Goal: Information Seeking & Learning: Learn about a topic

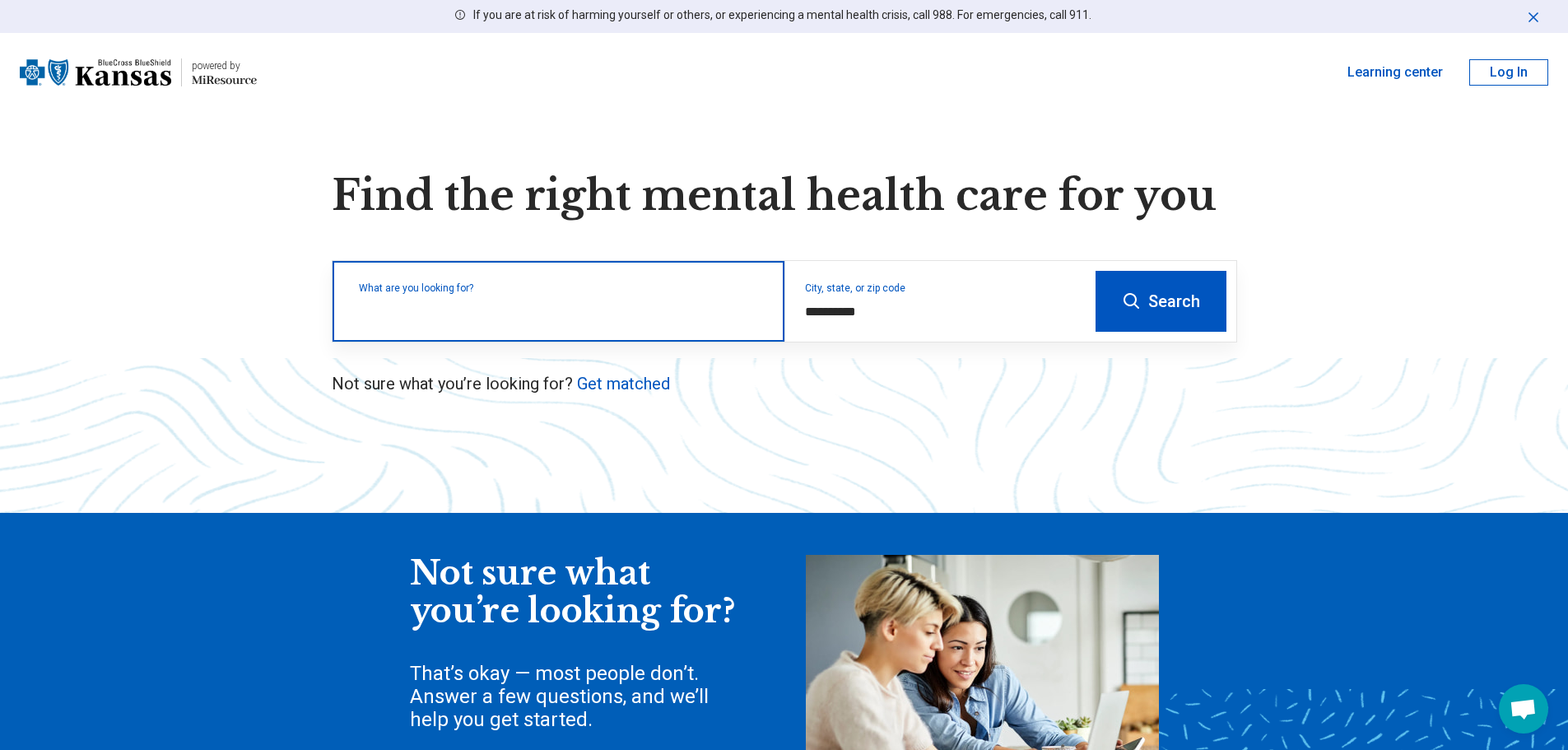
click at [493, 315] on input "text" at bounding box center [561, 309] width 406 height 19
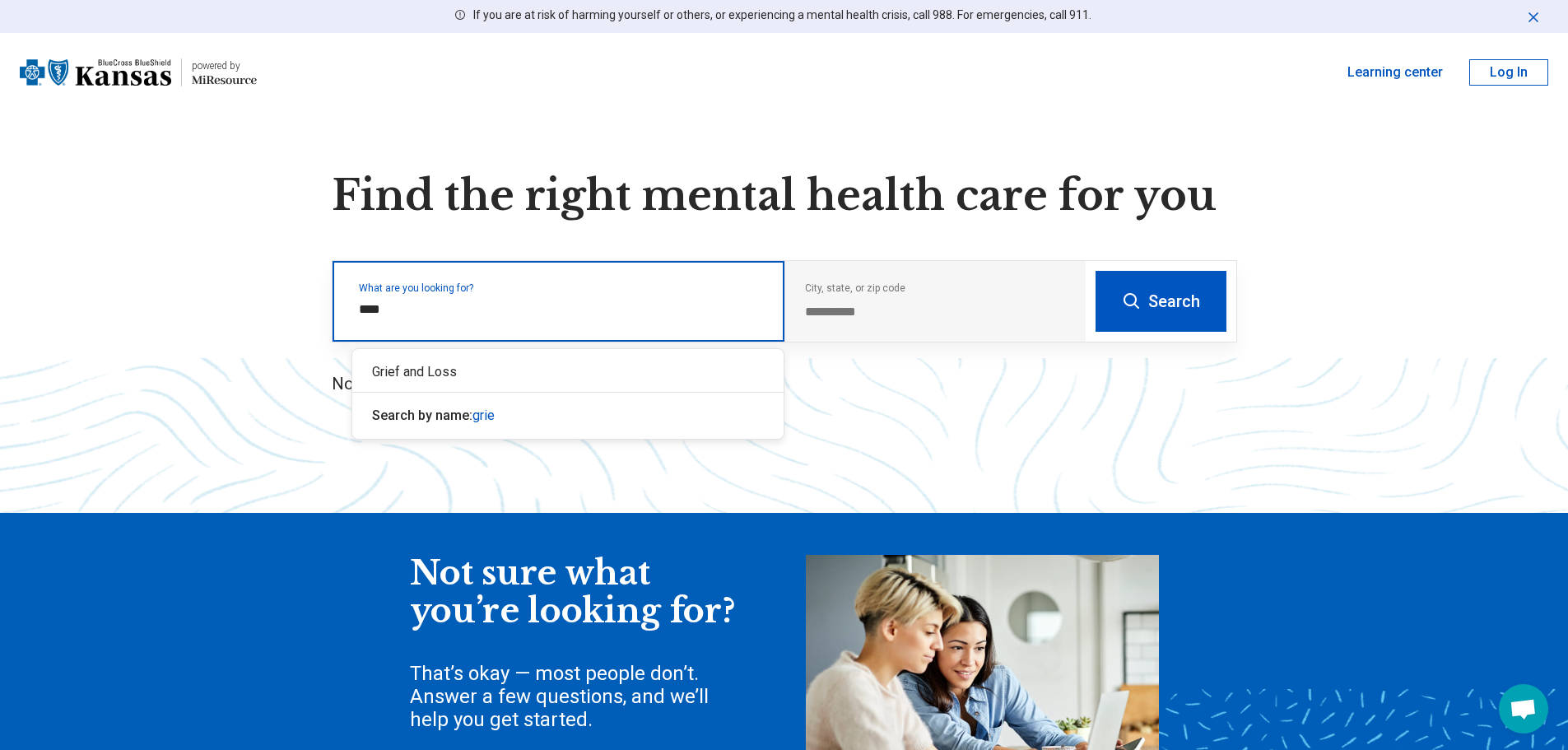
type input "*****"
click at [448, 369] on div "Grief and Loss" at bounding box center [568, 372] width 431 height 33
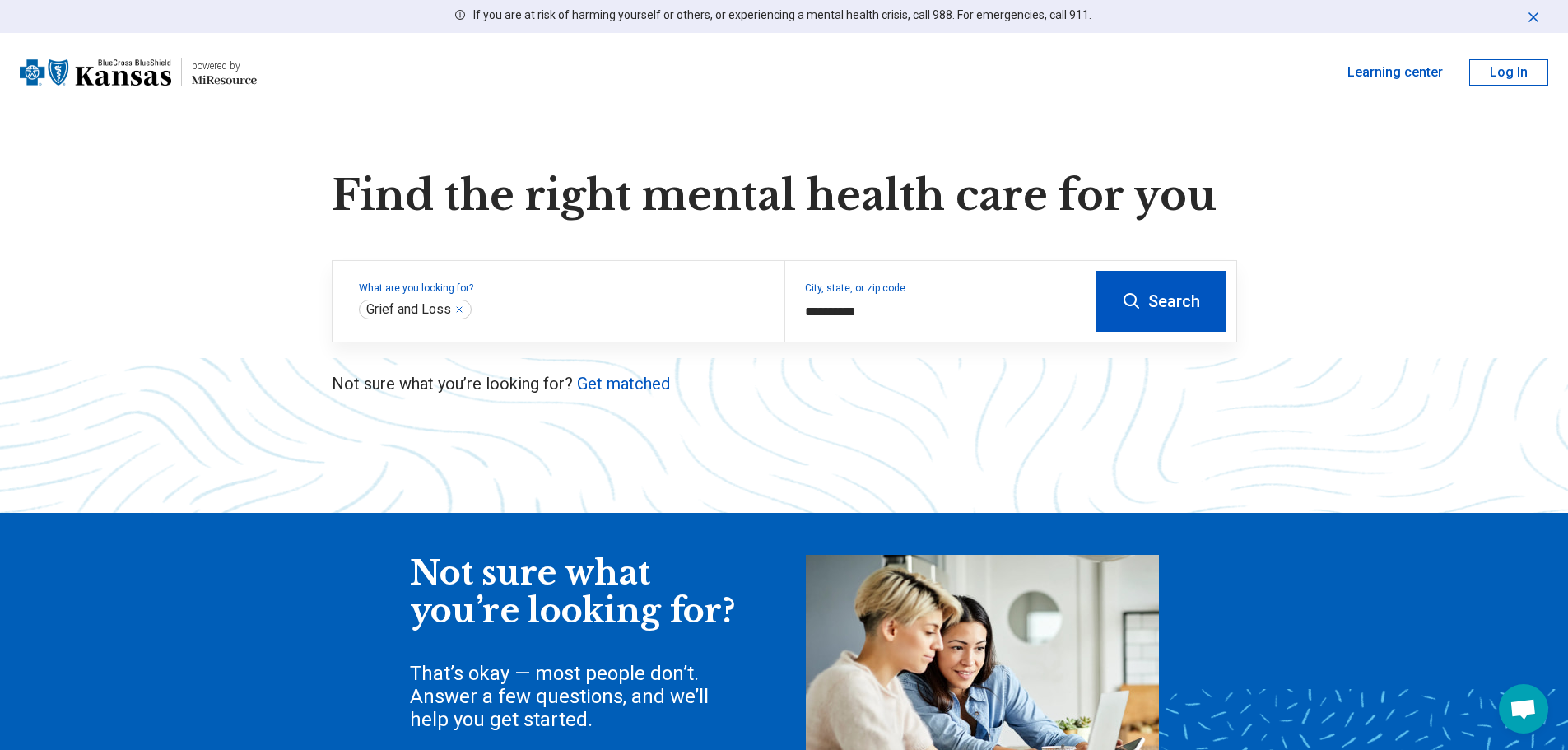
click at [1181, 299] on button "Search" at bounding box center [1161, 302] width 131 height 61
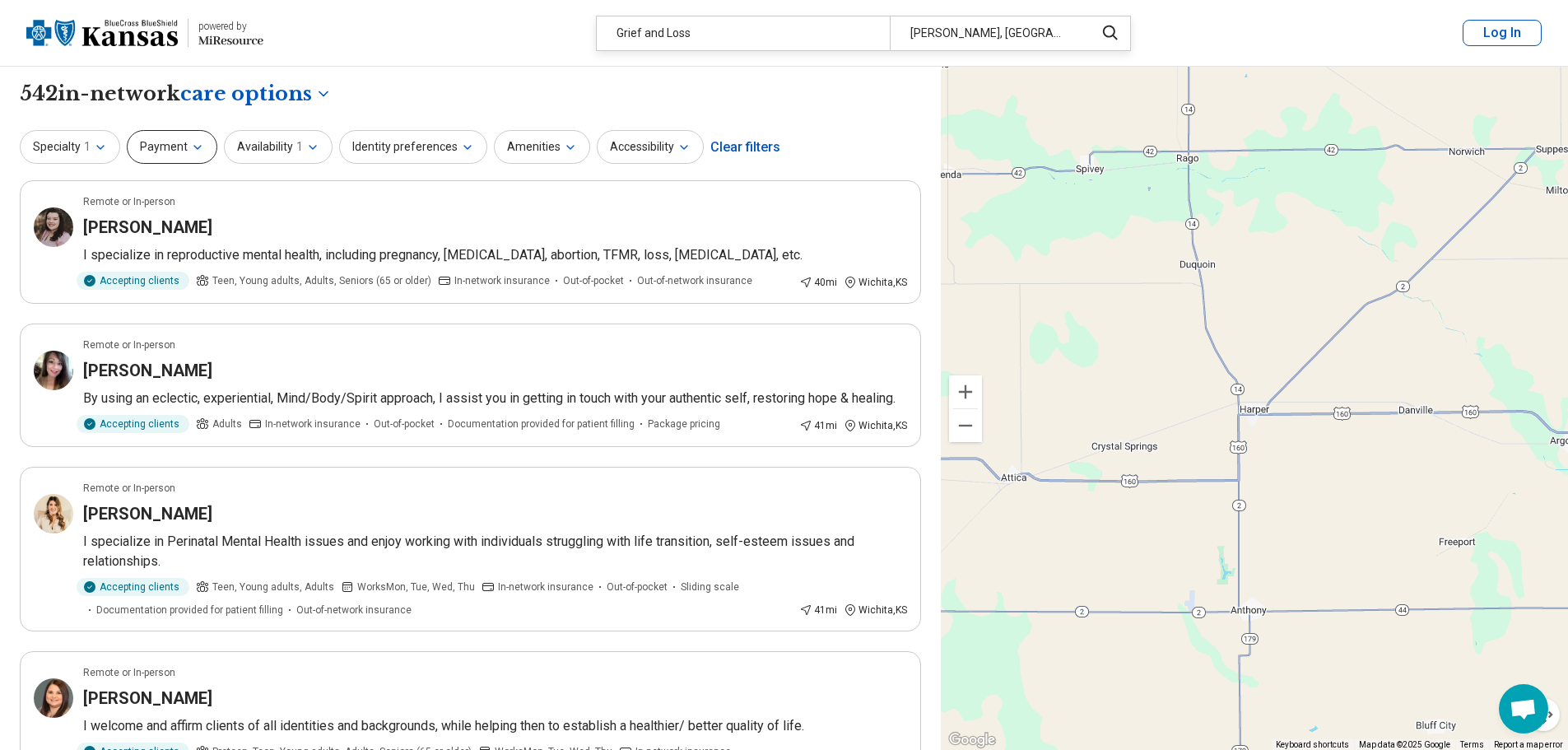
click at [198, 146] on icon "button" at bounding box center [197, 147] width 14 height 14
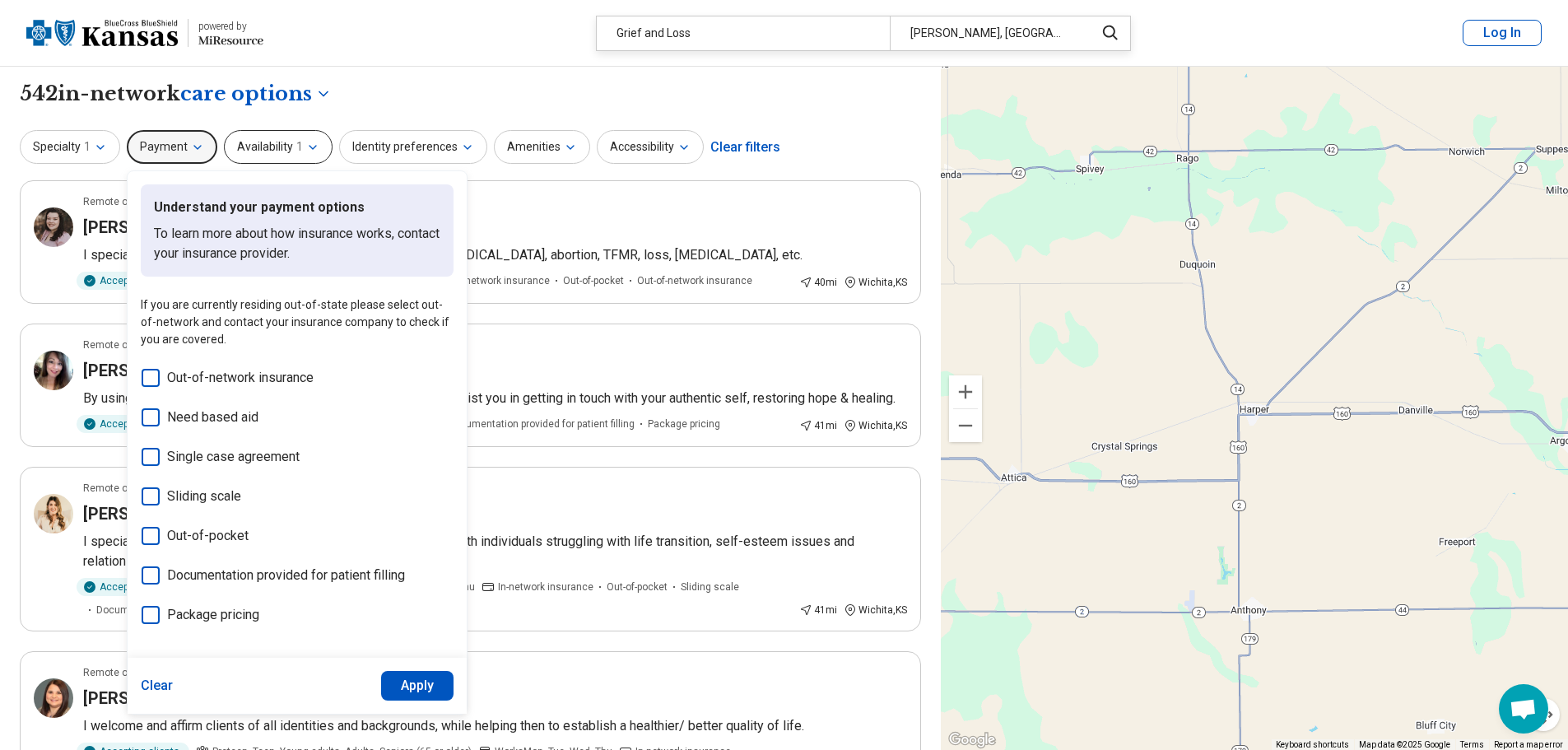
click at [272, 144] on button "Availability 1" at bounding box center [278, 147] width 108 height 34
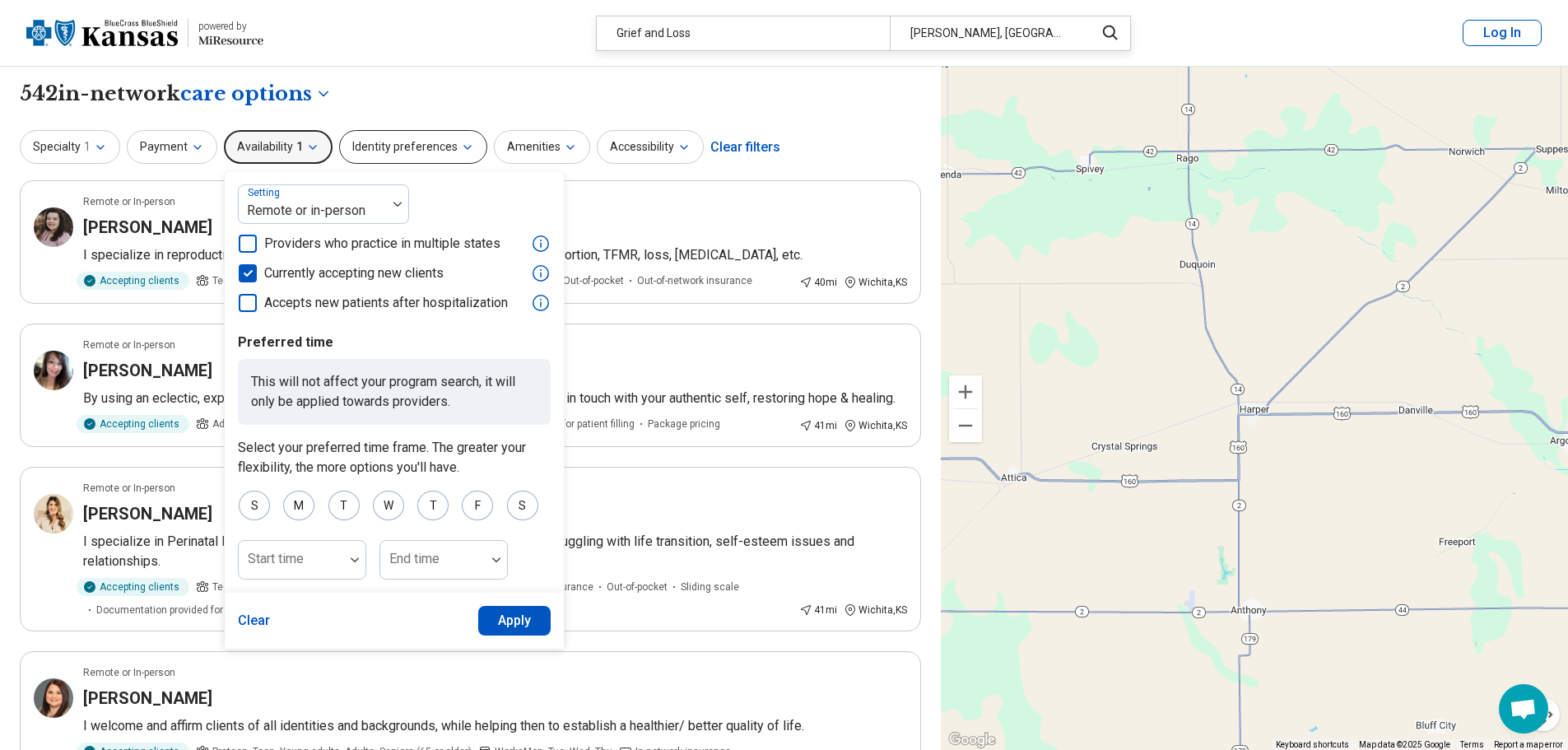
click at [447, 148] on button "Identity preferences" at bounding box center [413, 147] width 148 height 34
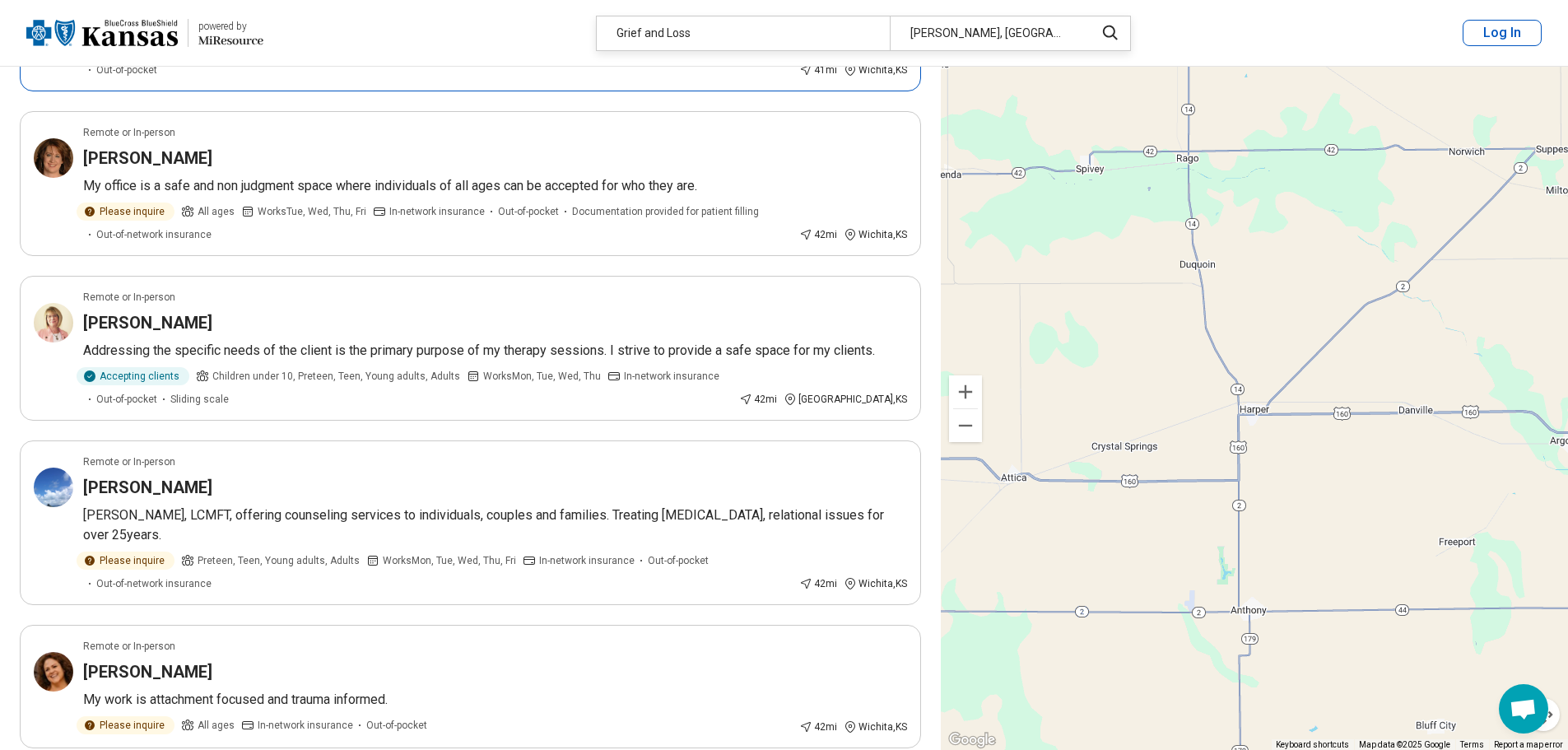
scroll to position [905, 0]
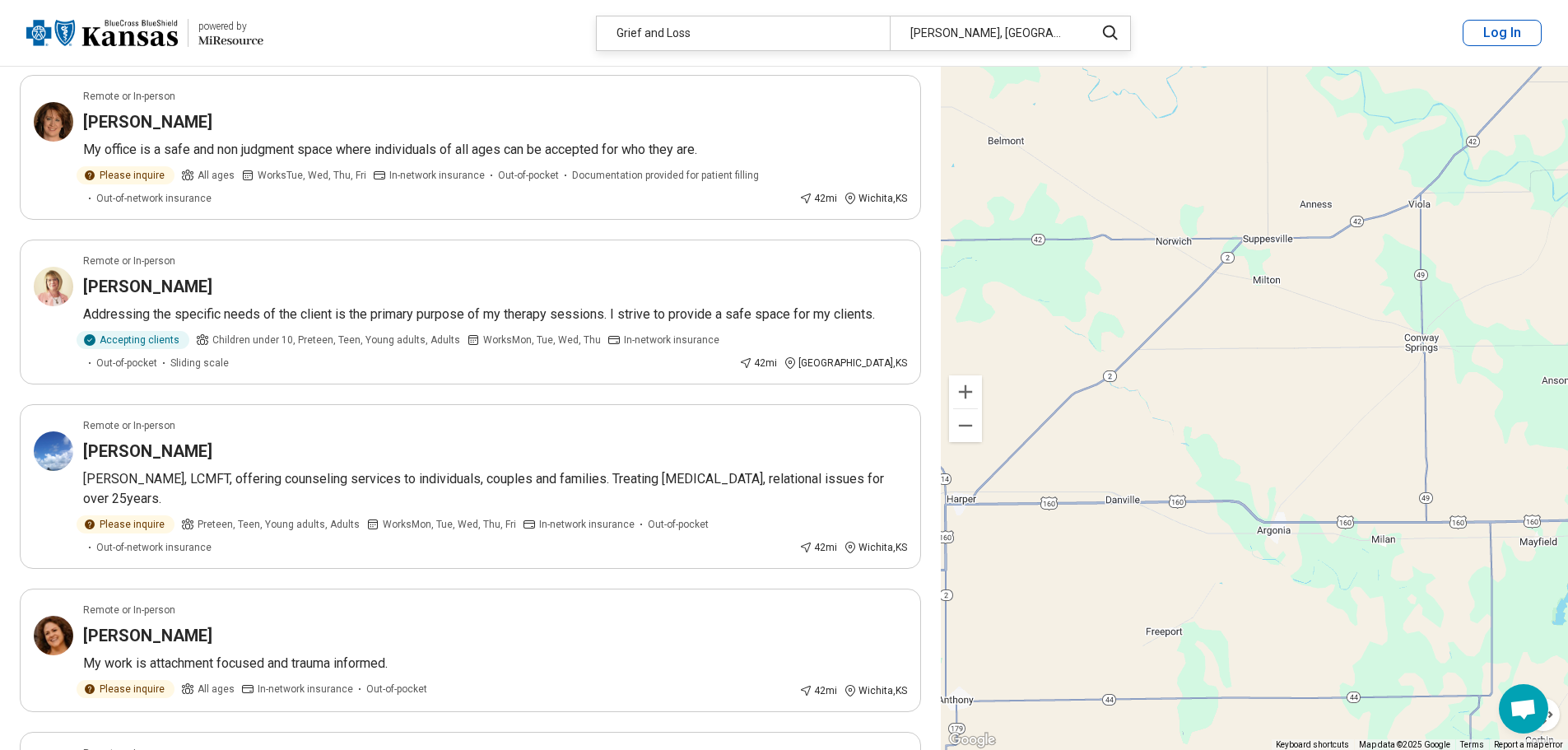
drag, startPoint x: 1333, startPoint y: 181, endPoint x: 1039, endPoint y: 271, distance: 307.5
click at [1039, 271] on div "2 2 2 4" at bounding box center [1254, 408] width 627 height 684
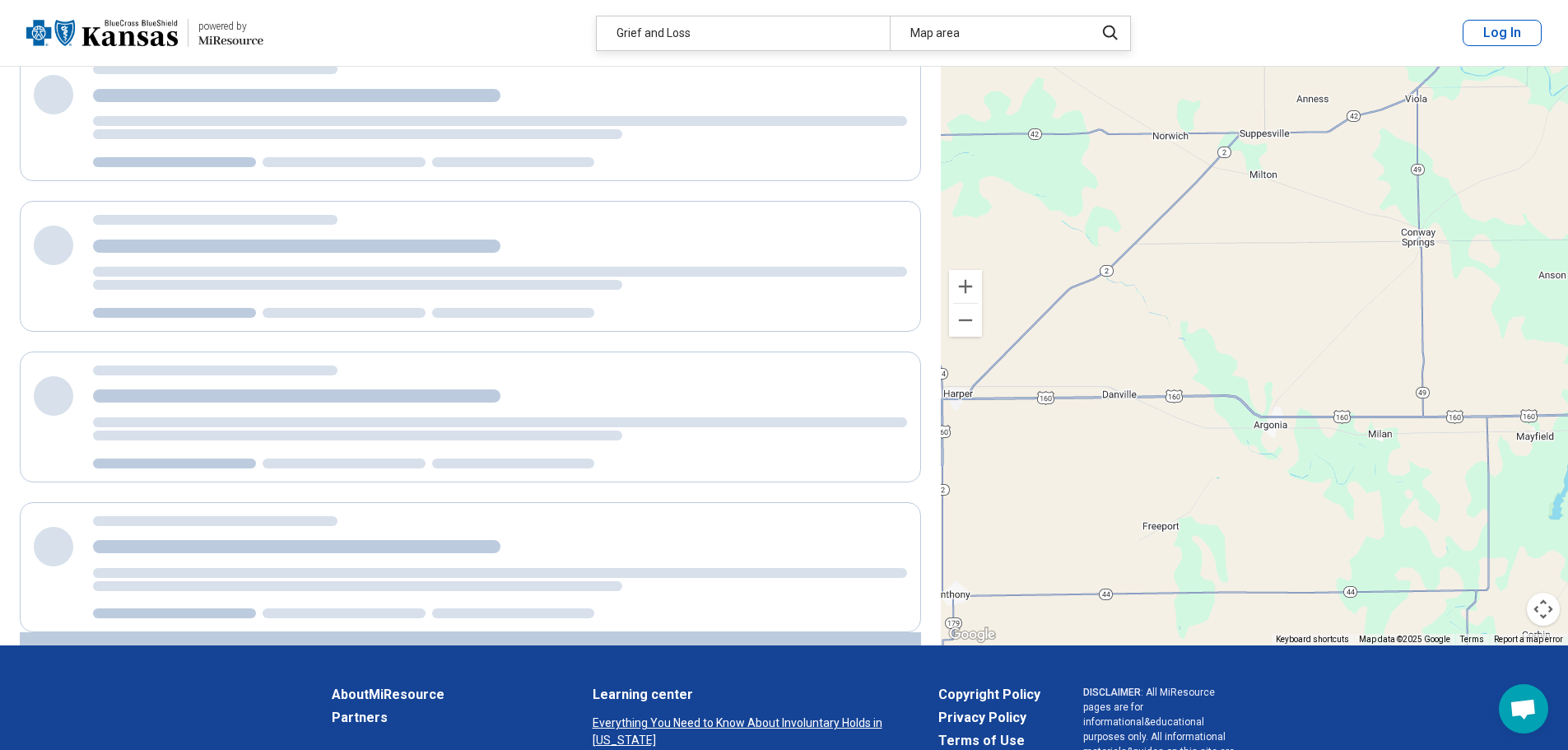
scroll to position [0, 0]
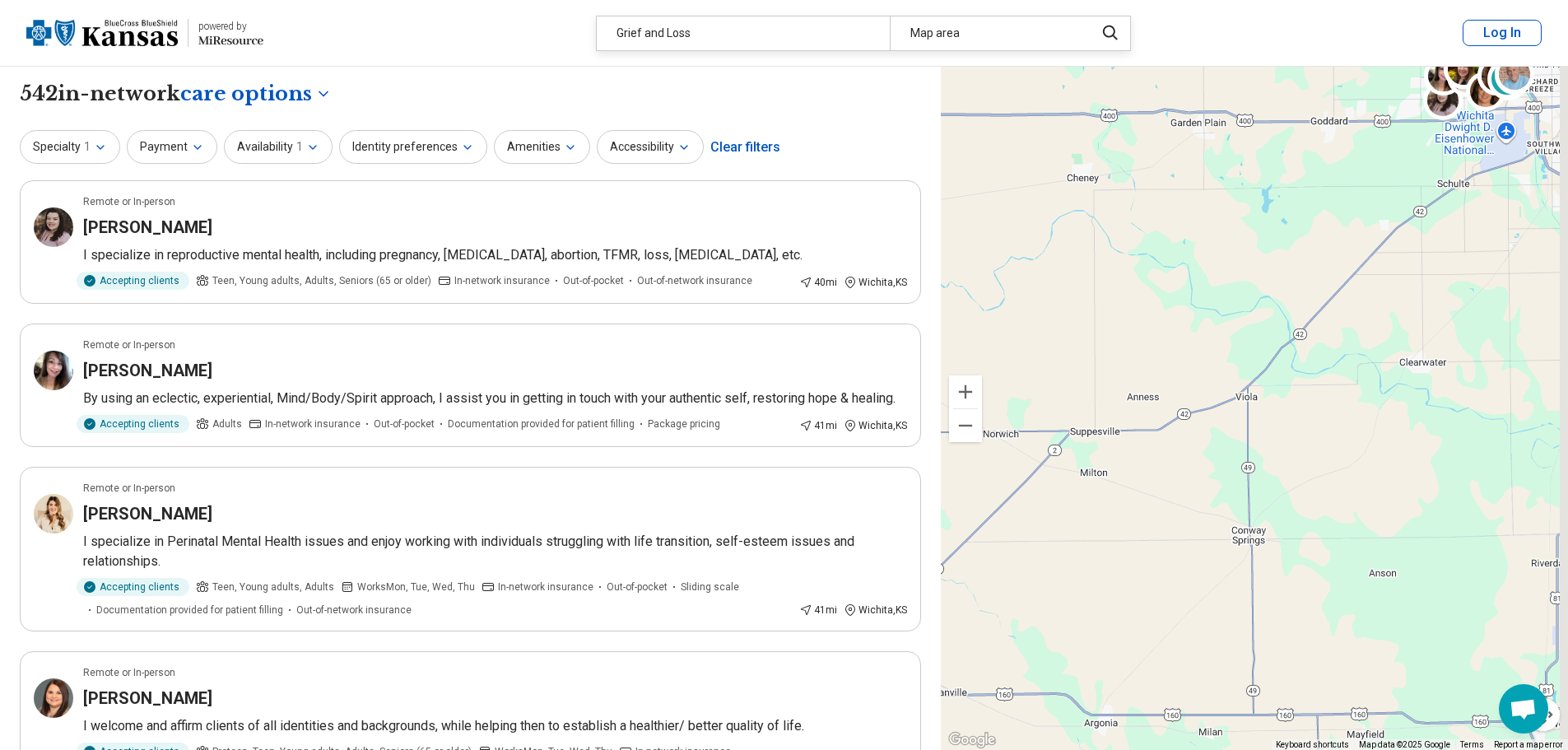
drag, startPoint x: 1316, startPoint y: 221, endPoint x: 1144, endPoint y: 416, distance: 260.0
click at [1144, 416] on div "2 2 2 4" at bounding box center [1254, 408] width 627 height 684
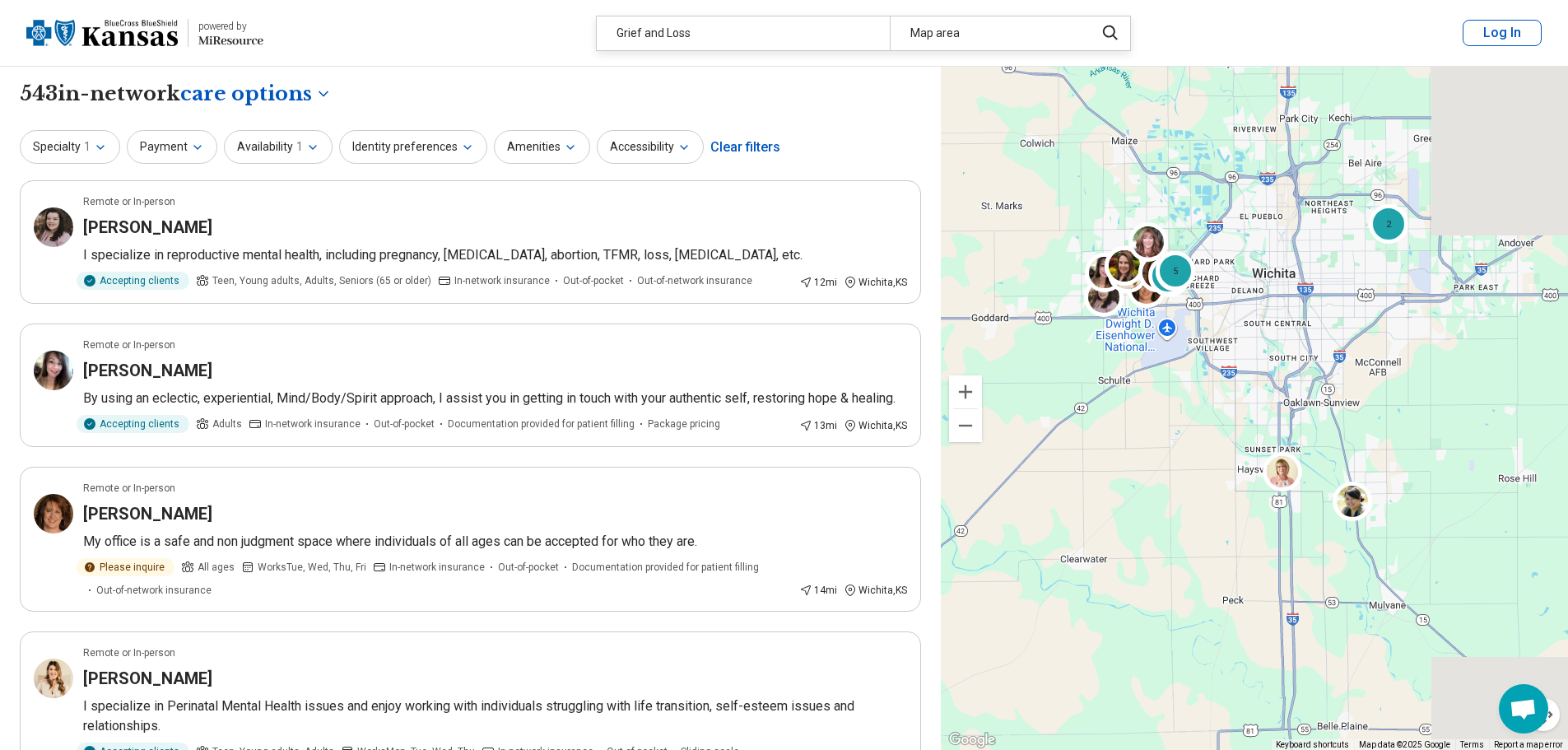
drag, startPoint x: 1404, startPoint y: 297, endPoint x: 1114, endPoint y: 427, distance: 317.8
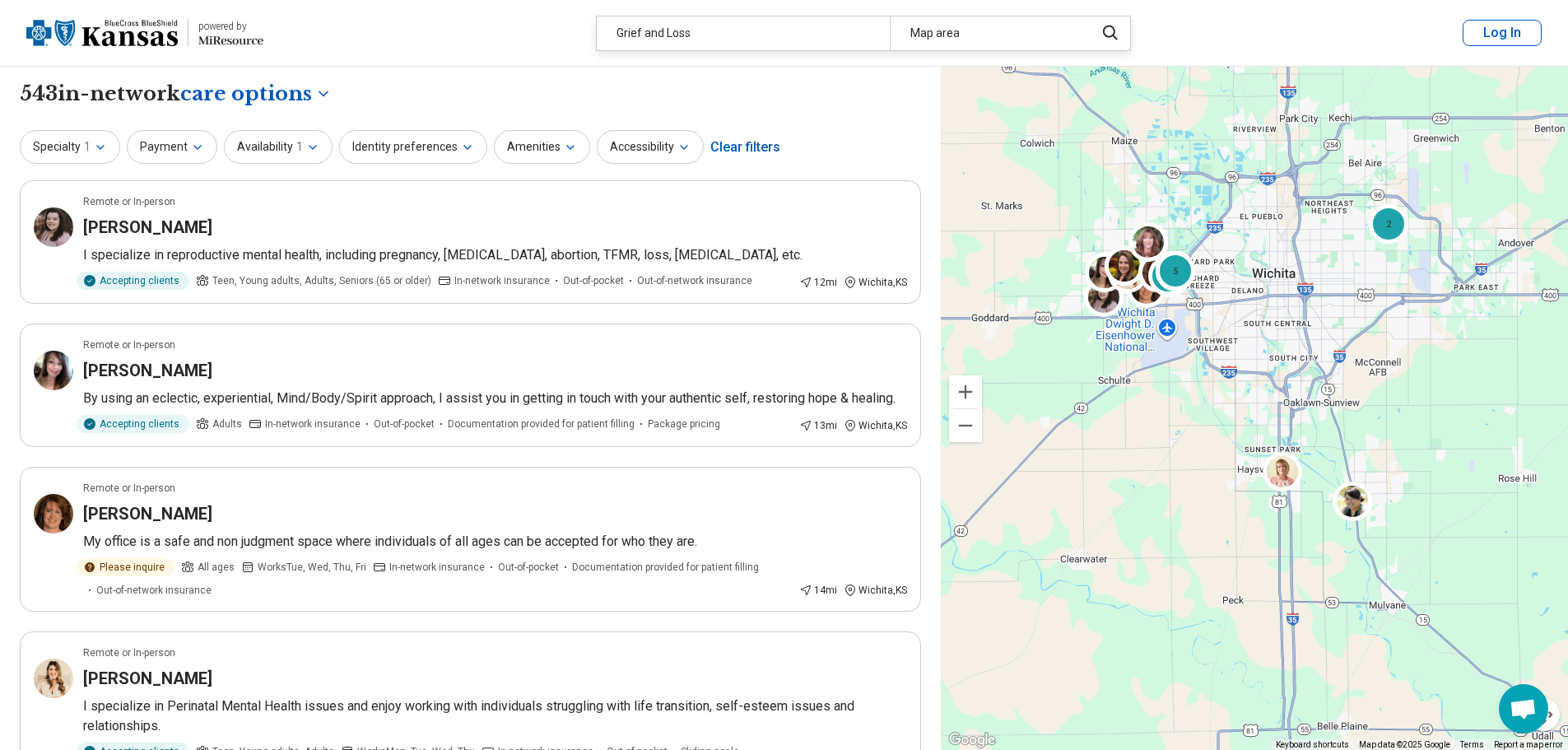
click at [1114, 427] on div "2 2 2 5" at bounding box center [1254, 408] width 627 height 684
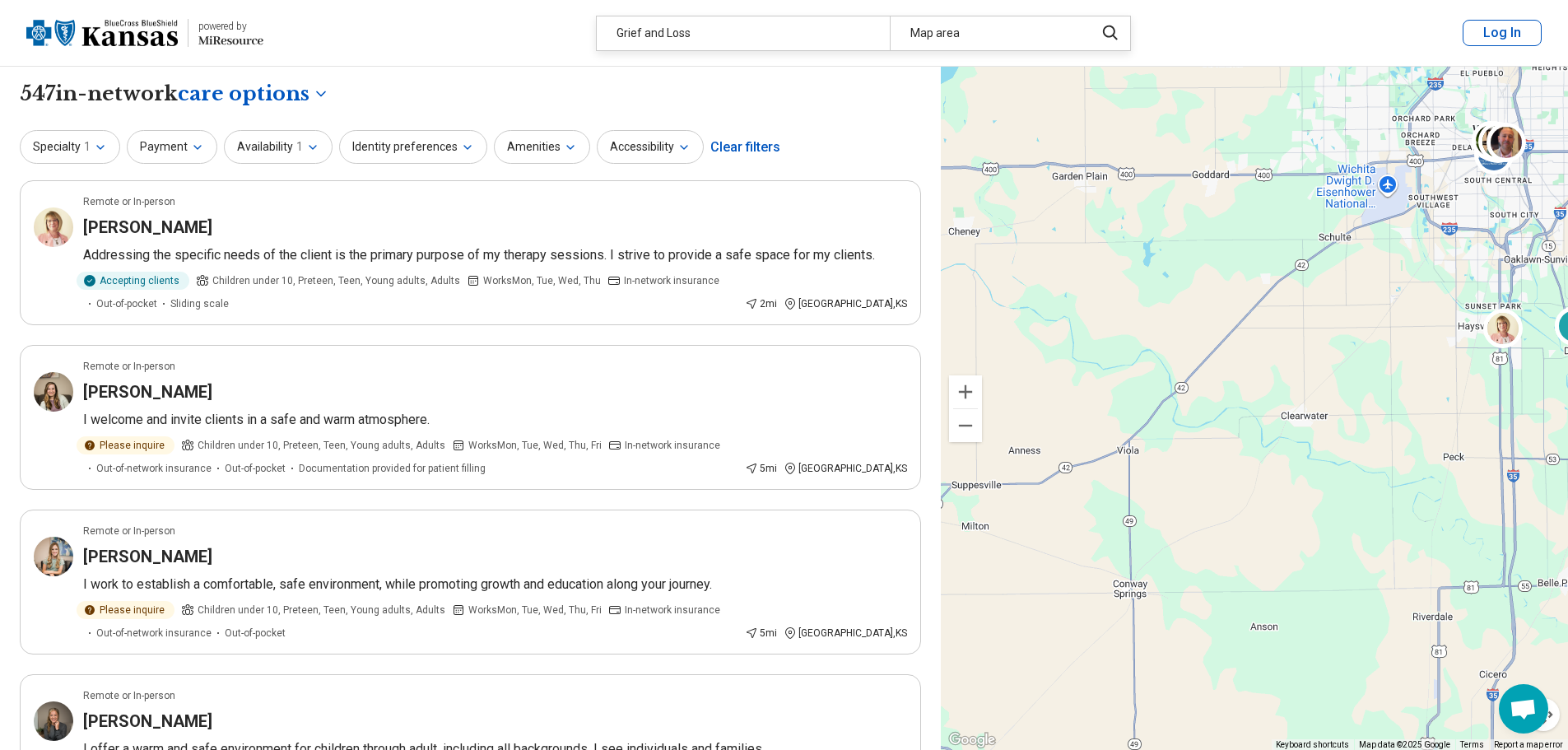
drag, startPoint x: 1131, startPoint y: 461, endPoint x: 1353, endPoint y: 319, distance: 263.5
click at [1353, 319] on div "4 4 3" at bounding box center [1254, 408] width 627 height 684
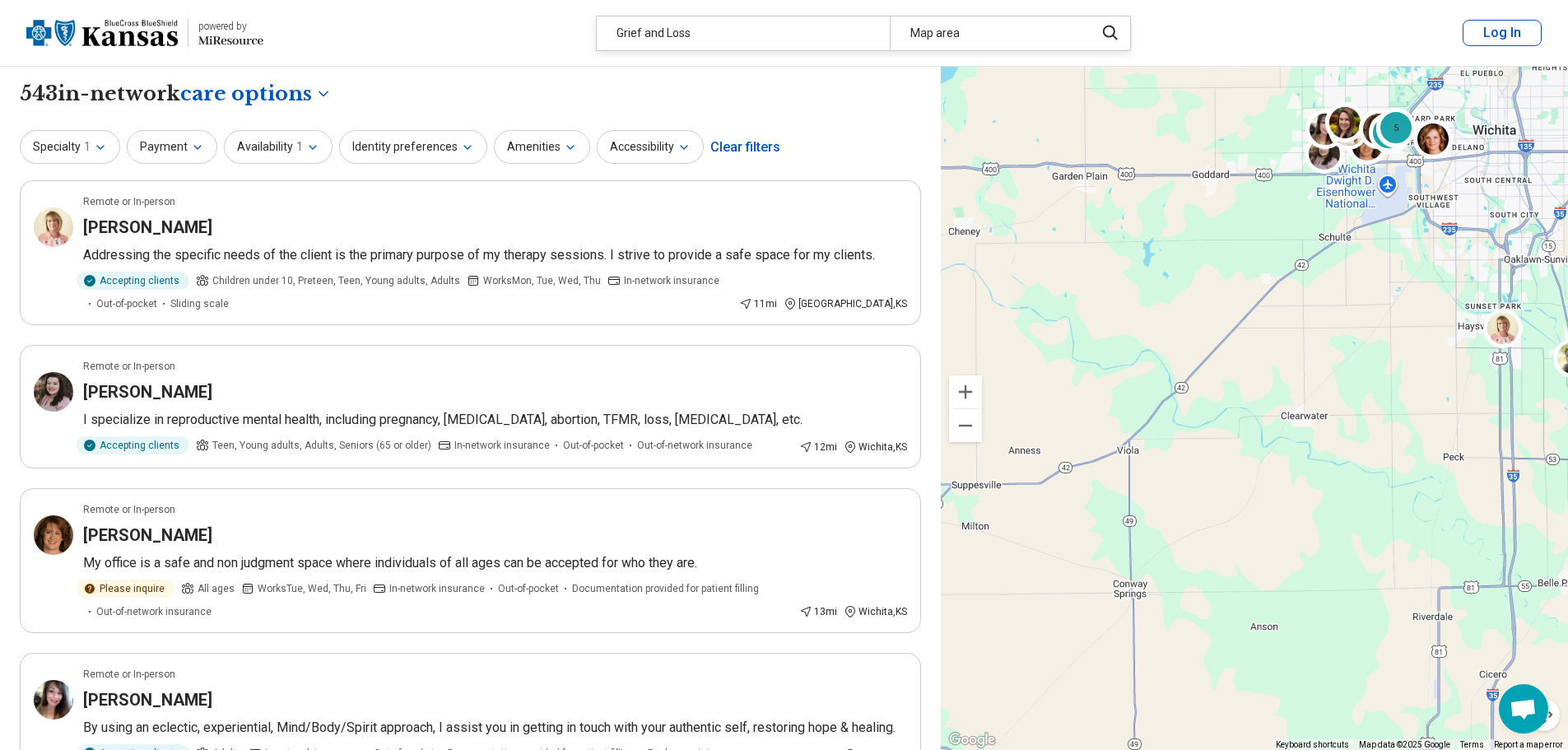
select select "***"
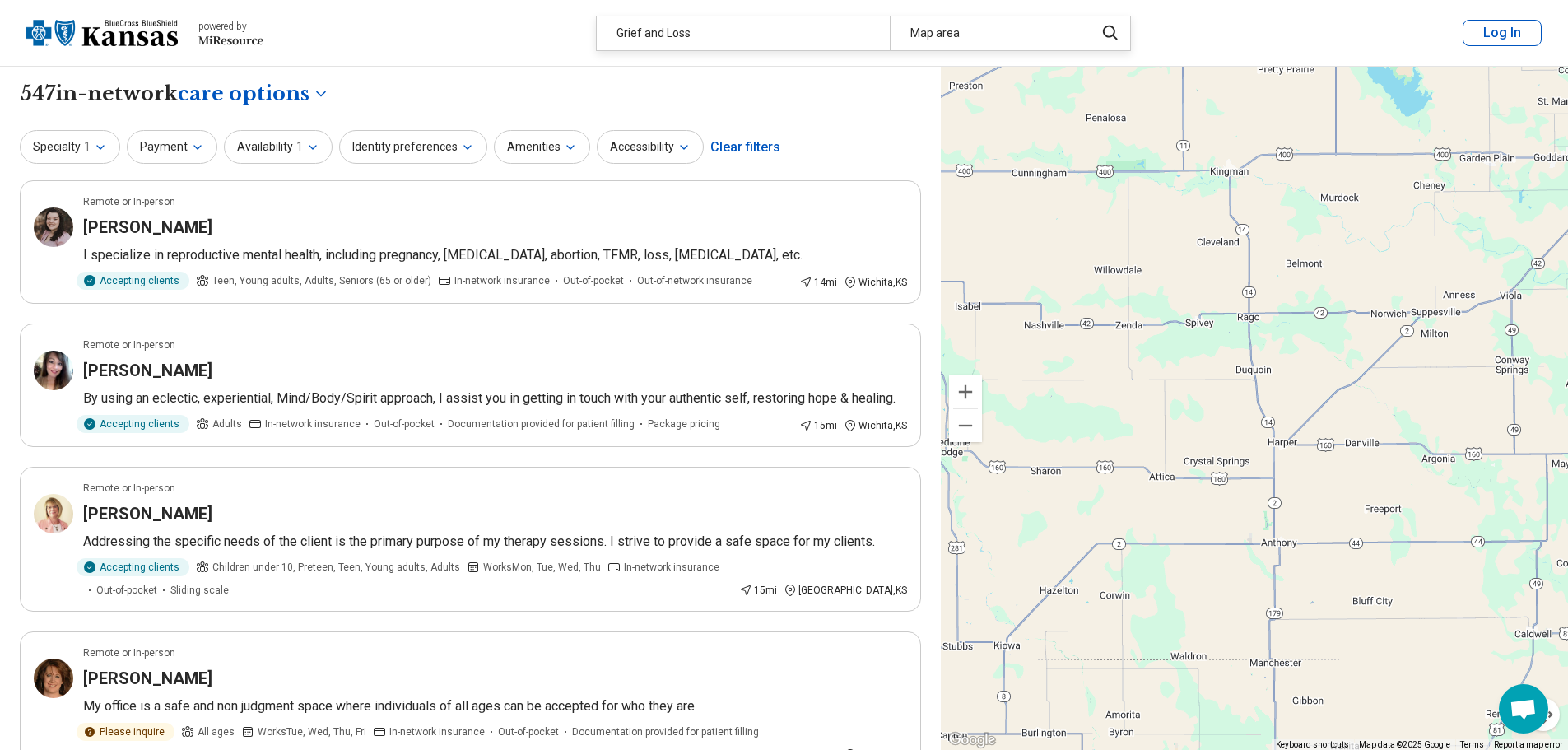
drag, startPoint x: 1185, startPoint y: 508, endPoint x: 1474, endPoint y: 381, distance: 315.7
click at [1474, 381] on div "2 2 2 5" at bounding box center [1254, 408] width 627 height 684
